Goal: Information Seeking & Learning: Compare options

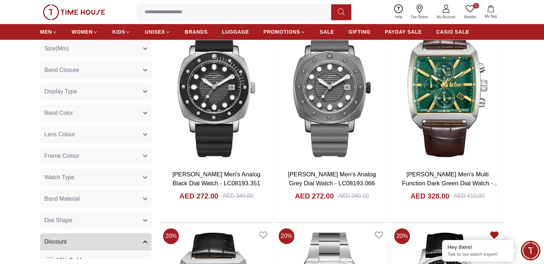
scroll to position [680, 0]
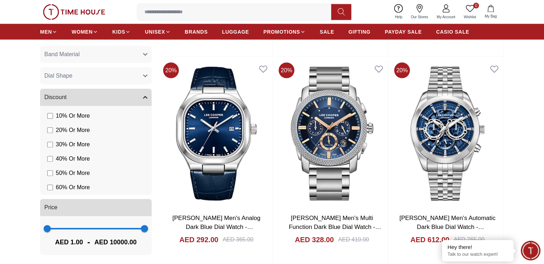
scroll to position [253, 0]
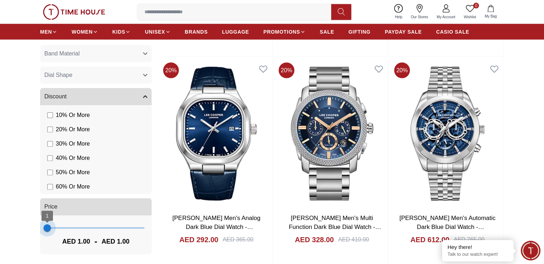
drag, startPoint x: 137, startPoint y: 229, endPoint x: 47, endPoint y: 225, distance: 90.2
click at [47, 225] on span "1 1" at bounding box center [95, 227] width 97 height 11
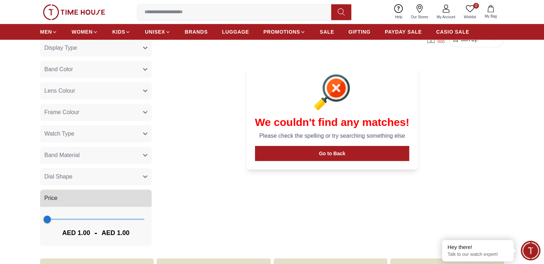
scroll to position [393, 0]
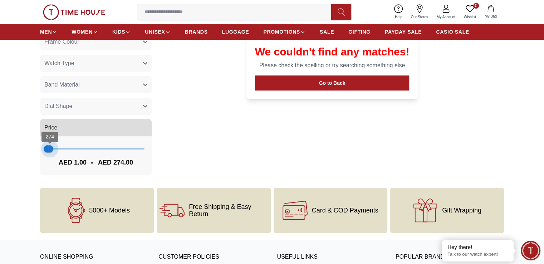
type input "***"
click at [49, 151] on span "157" at bounding box center [48, 148] width 7 height 7
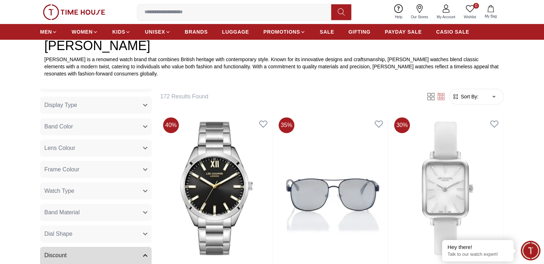
scroll to position [322, 0]
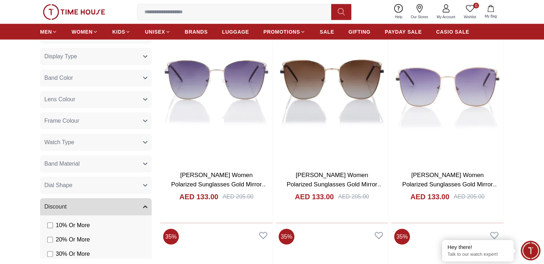
scroll to position [1502, 0]
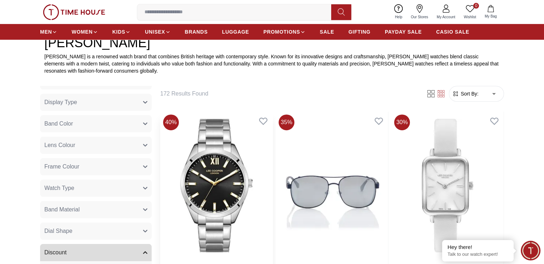
scroll to position [322, 0]
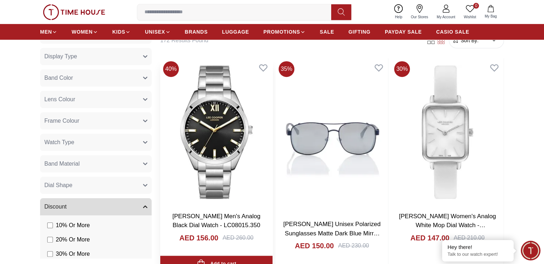
click at [193, 138] on img at bounding box center [216, 132] width 112 height 148
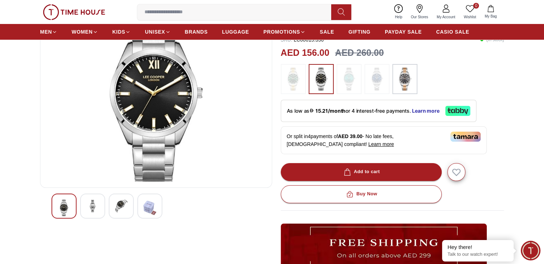
scroll to position [72, 0]
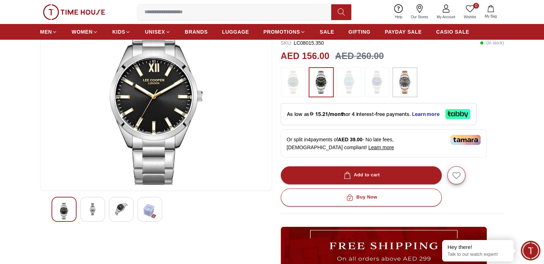
click at [90, 210] on img at bounding box center [92, 209] width 13 height 13
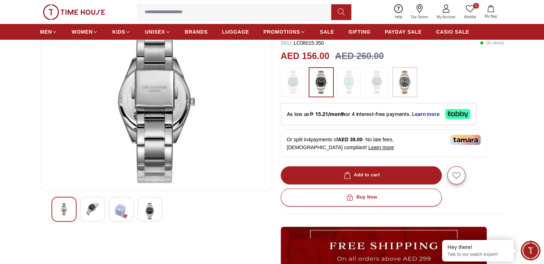
click at [110, 209] on div at bounding box center [121, 209] width 25 height 25
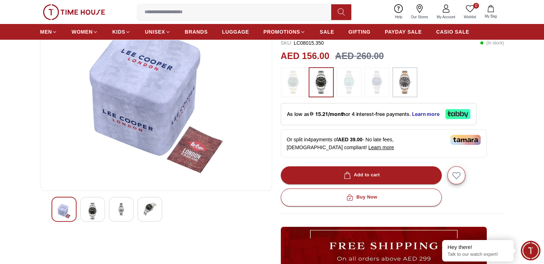
click at [149, 215] on img at bounding box center [149, 209] width 13 height 13
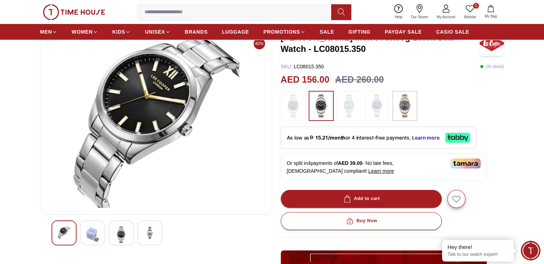
scroll to position [36, 0]
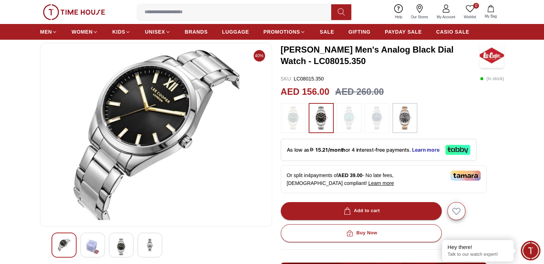
click at [406, 118] on img at bounding box center [405, 118] width 18 height 23
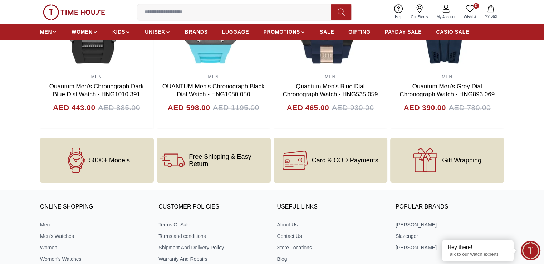
scroll to position [960, 0]
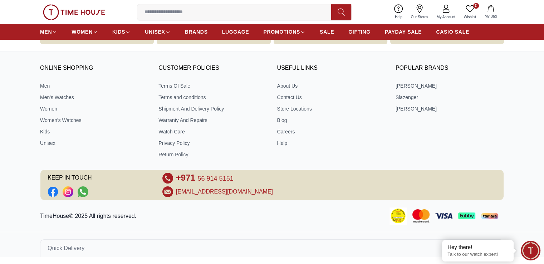
scroll to position [36, 0]
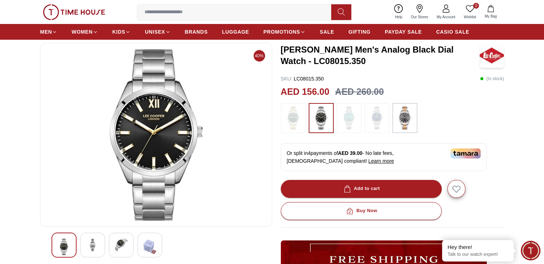
scroll to position [322, 0]
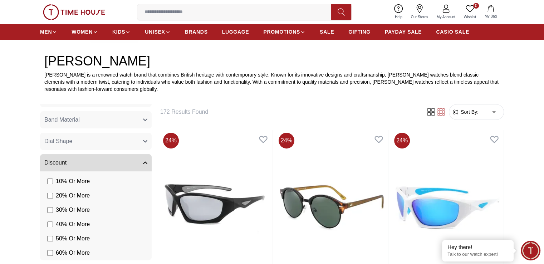
scroll to position [252, 0]
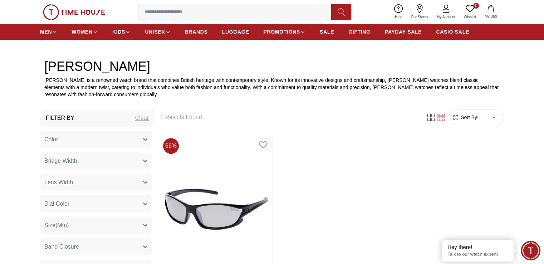
scroll to position [322, 0]
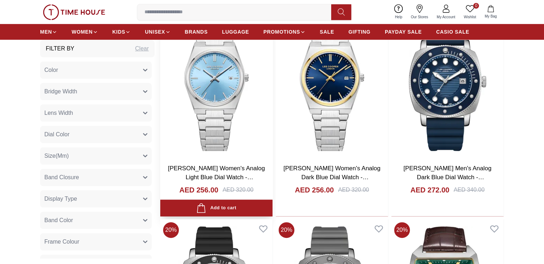
scroll to position [465, 0]
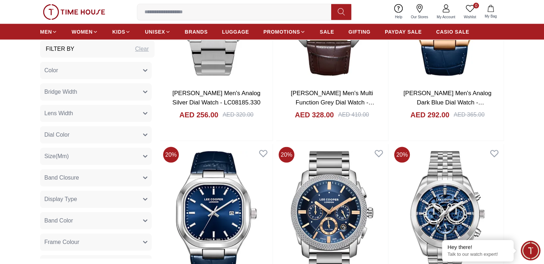
scroll to position [1609, 0]
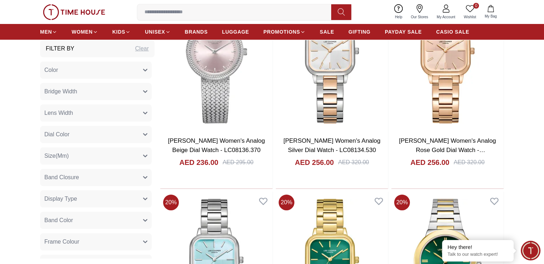
scroll to position [2754, 0]
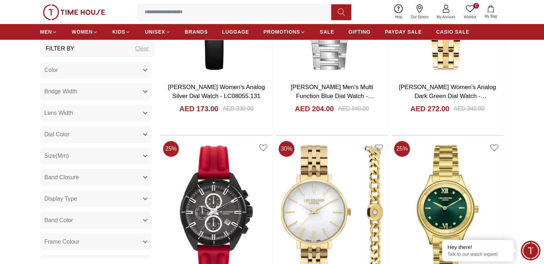
scroll to position [3433, 0]
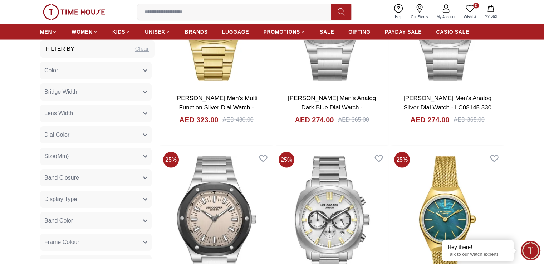
scroll to position [4327, 0]
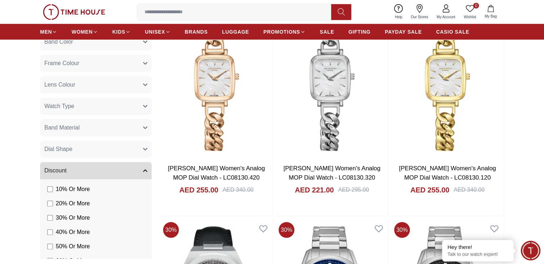
scroll to position [253, 0]
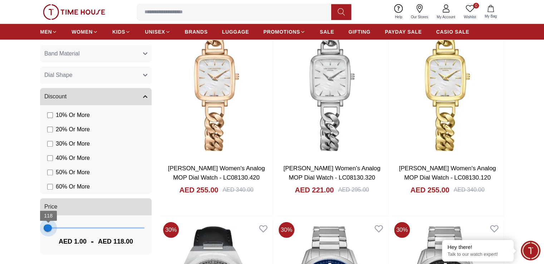
type input "***"
drag, startPoint x: 137, startPoint y: 227, endPoint x: 49, endPoint y: 220, distance: 89.0
click at [49, 224] on span "157" at bounding box center [48, 227] width 7 height 7
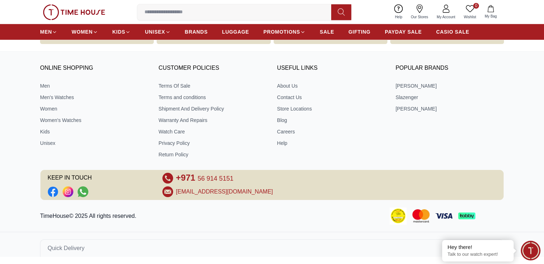
scroll to position [1338, 0]
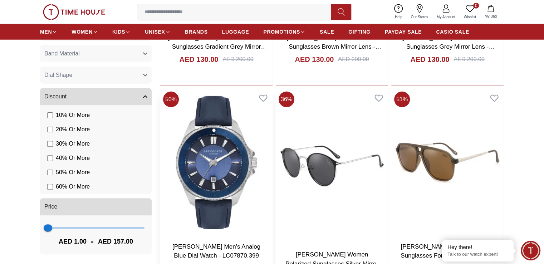
scroll to position [2325, 0]
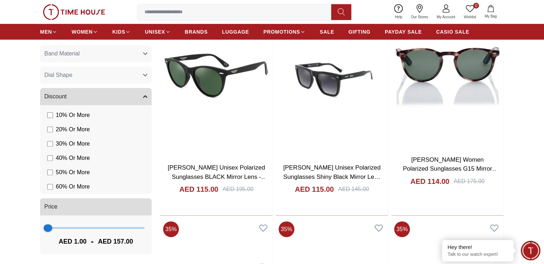
scroll to position [4757, 0]
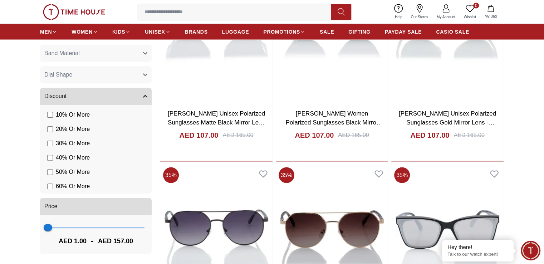
scroll to position [7729, 0]
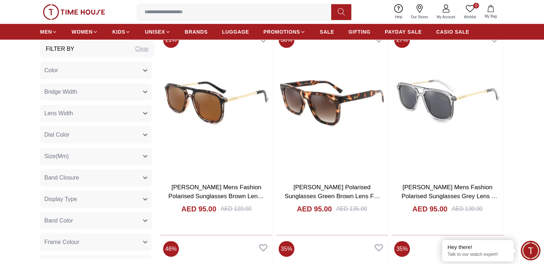
click at [129, 140] on button "Dial Color" at bounding box center [96, 134] width 112 height 17
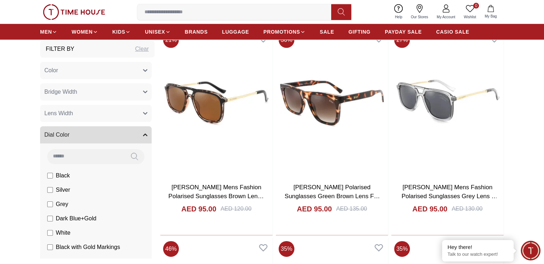
click at [65, 173] on span "Black" at bounding box center [63, 175] width 14 height 9
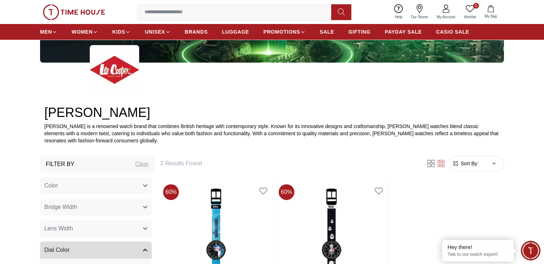
scroll to position [260, 0]
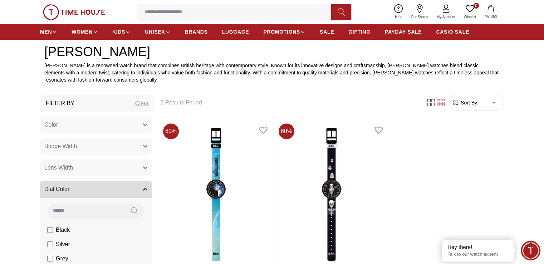
click at [56, 230] on span "Black" at bounding box center [63, 230] width 14 height 9
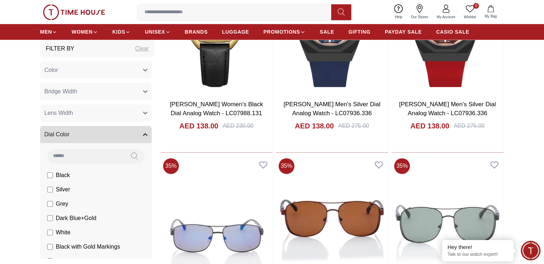
click at [180, 10] on input at bounding box center [237, 12] width 200 height 14
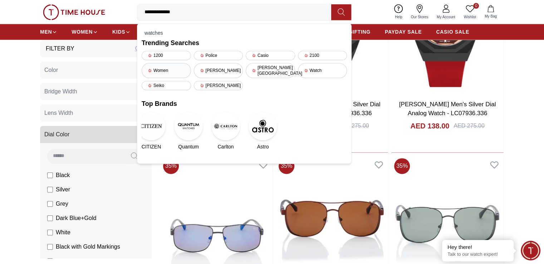
type input "**********"
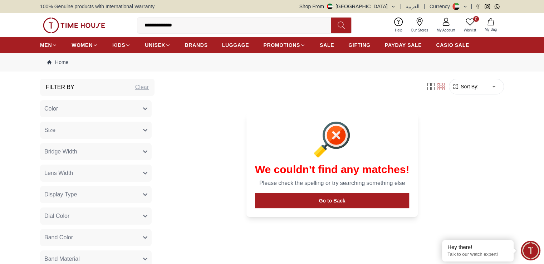
click at [188, 29] on input "**********" at bounding box center [237, 25] width 200 height 14
drag, startPoint x: 186, startPoint y: 27, endPoint x: 140, endPoint y: 23, distance: 46.0
click at [139, 20] on input "**********" at bounding box center [237, 25] width 200 height 14
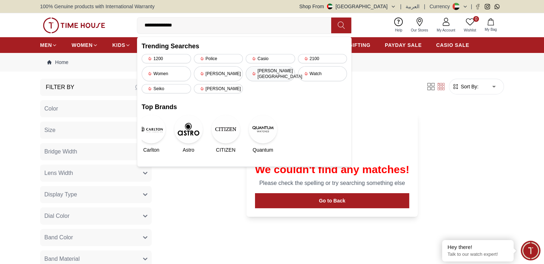
click at [270, 72] on div "[PERSON_NAME][GEOGRAPHIC_DATA]" at bounding box center [270, 73] width 49 height 15
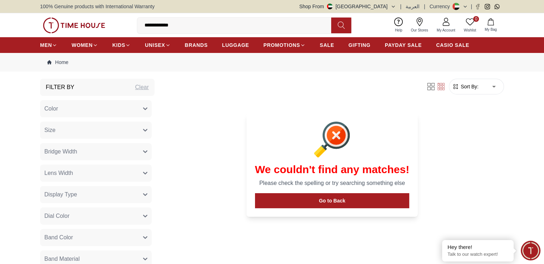
click at [175, 13] on div "**********" at bounding box center [272, 25] width 464 height 24
click at [179, 21] on input "**********" at bounding box center [237, 25] width 200 height 14
drag, startPoint x: 186, startPoint y: 26, endPoint x: 143, endPoint y: 22, distance: 43.2
click at [143, 21] on input "**********" at bounding box center [237, 25] width 200 height 14
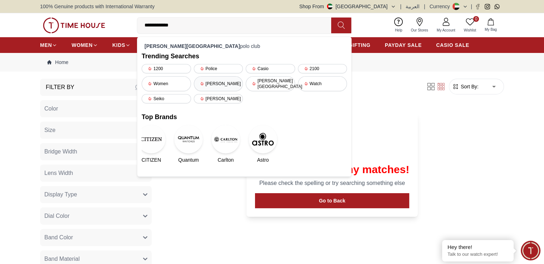
click at [209, 81] on div "[PERSON_NAME]" at bounding box center [218, 83] width 49 height 15
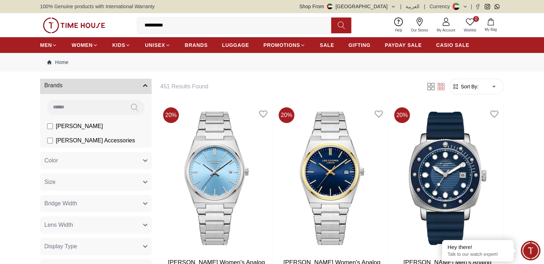
scroll to position [36, 0]
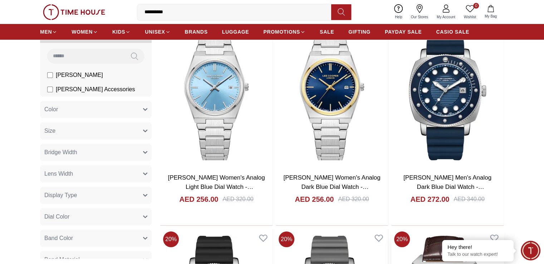
scroll to position [179, 0]
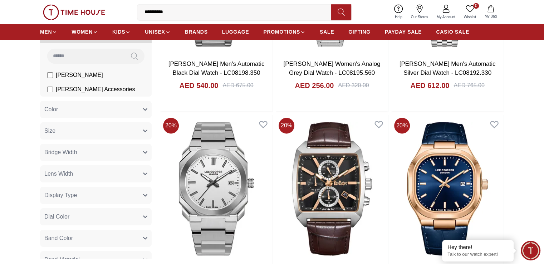
scroll to position [1939, 0]
